Goal: Find specific page/section: Find specific page/section

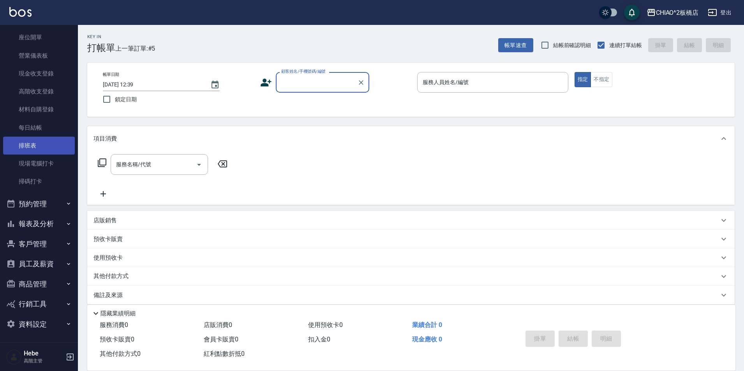
scroll to position [78, 0]
click at [44, 218] on button "報表及分析" at bounding box center [39, 223] width 72 height 20
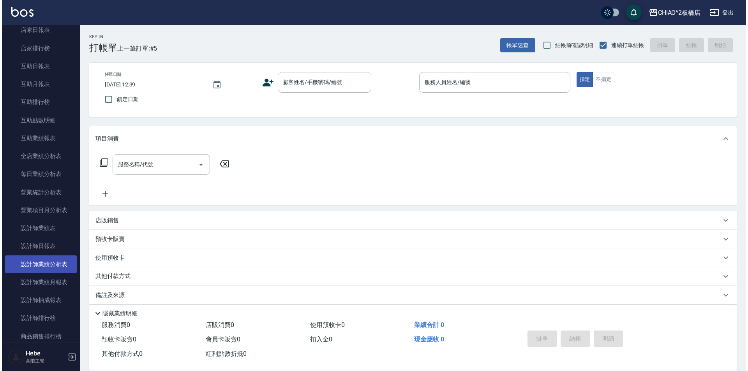
scroll to position [350, 0]
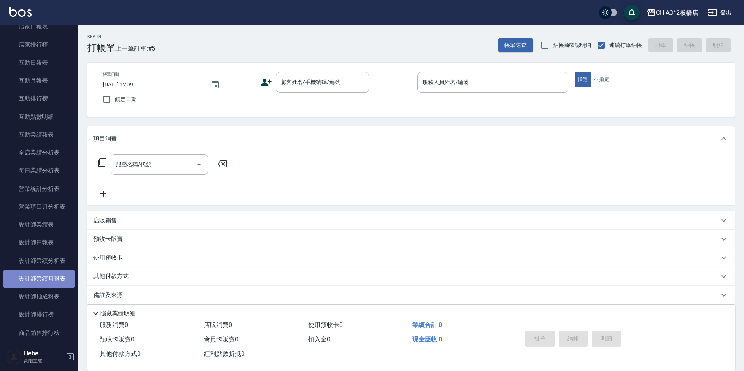
click at [51, 274] on link "設計師業績月報表" at bounding box center [39, 279] width 72 height 18
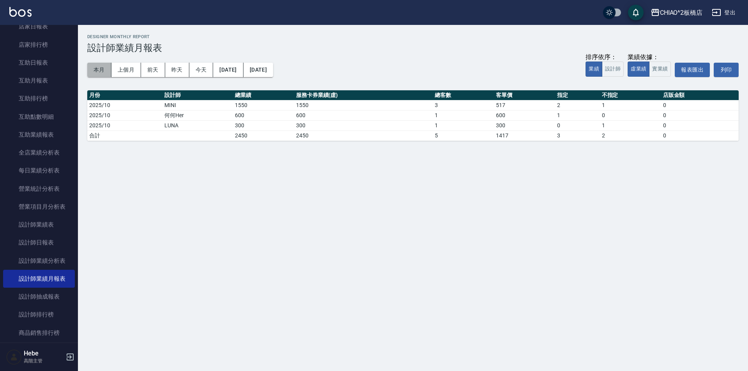
click at [99, 68] on button "本月" at bounding box center [99, 70] width 24 height 14
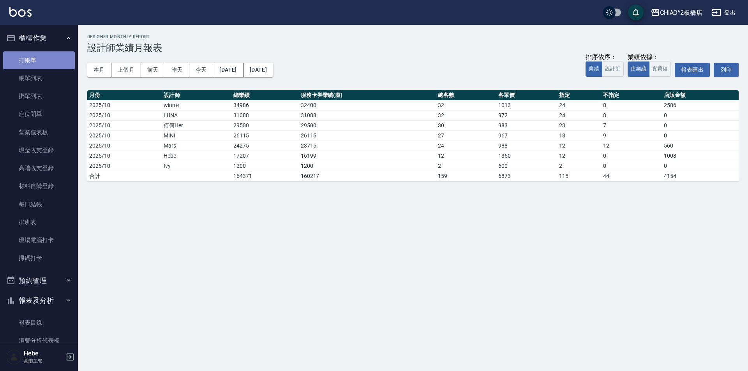
click at [45, 61] on link "打帳單" at bounding box center [39, 60] width 72 height 18
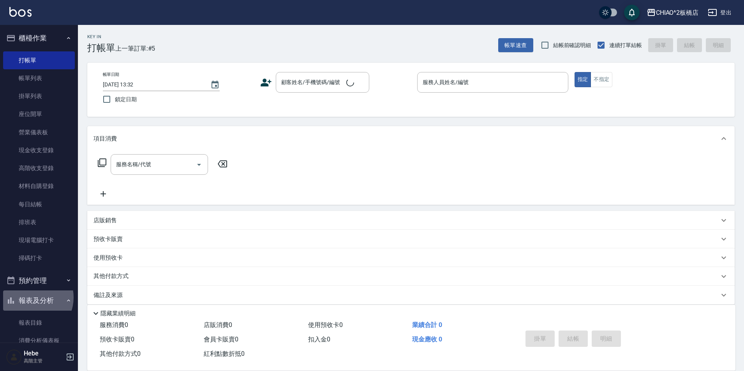
click at [31, 298] on button "報表及分析" at bounding box center [39, 301] width 72 height 20
